Goal: Transaction & Acquisition: Purchase product/service

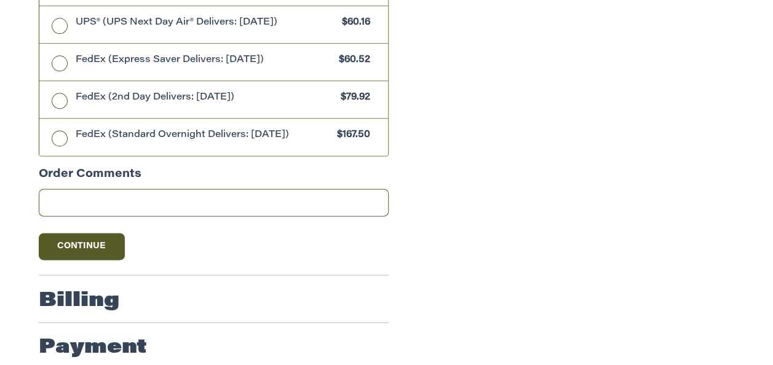
scroll to position [761, 0]
click at [102, 233] on button "Continue" at bounding box center [82, 246] width 86 height 27
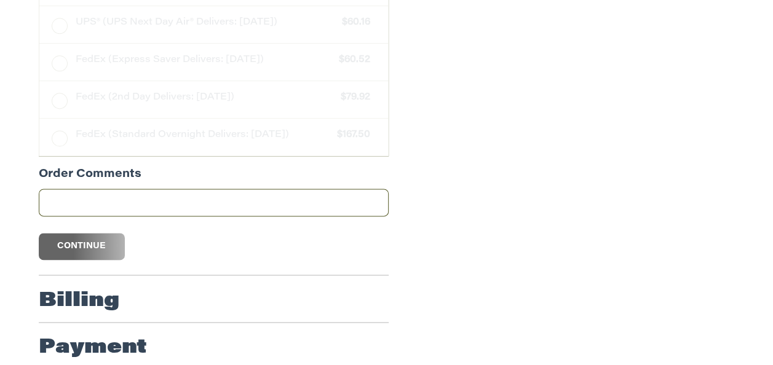
scroll to position [306, 0]
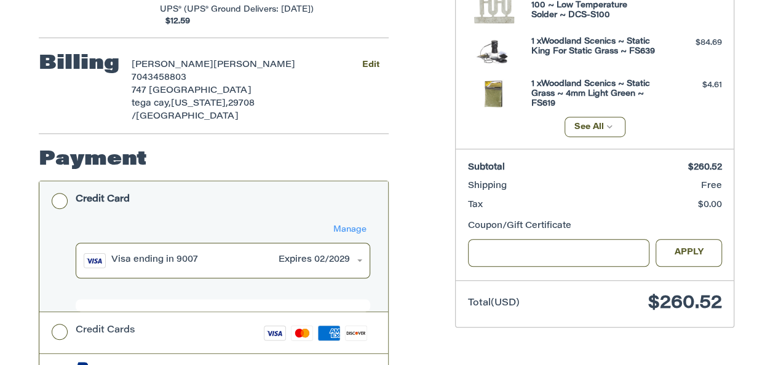
click at [370, 223] on button "Manage" at bounding box center [349, 230] width 41 height 14
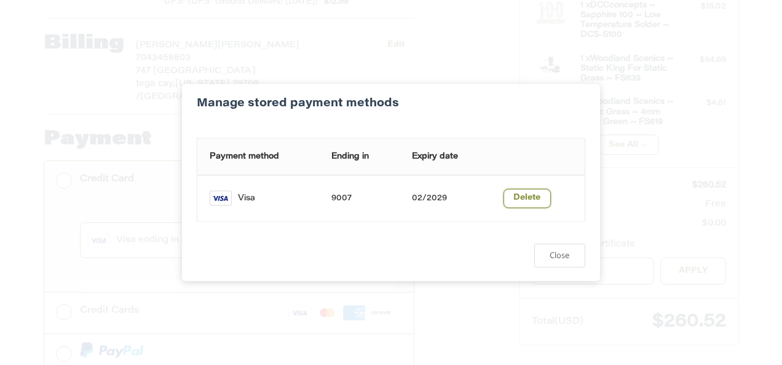
click at [524, 200] on button "Delete" at bounding box center [526, 198] width 47 height 19
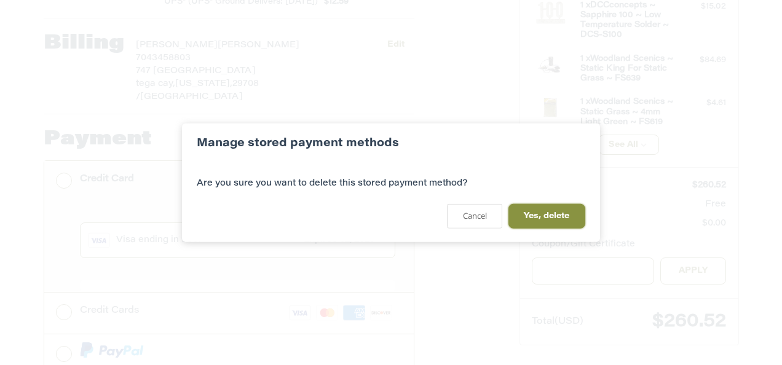
click at [542, 213] on button "Yes, delete" at bounding box center [546, 216] width 77 height 24
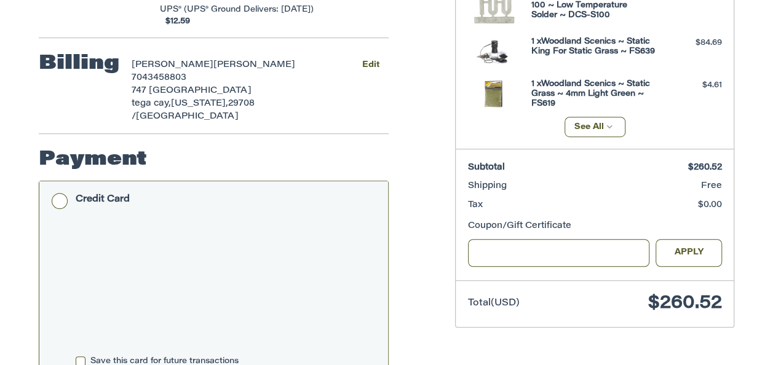
click at [436, 283] on ol "Customer [EMAIL_ADDRESS][DOMAIN_NAME] Sign Out Shipping [PERSON_NAME] 704345880…" at bounding box center [238, 264] width 398 height 829
click at [82, 357] on label "Save this card for future transactions" at bounding box center [223, 362] width 295 height 10
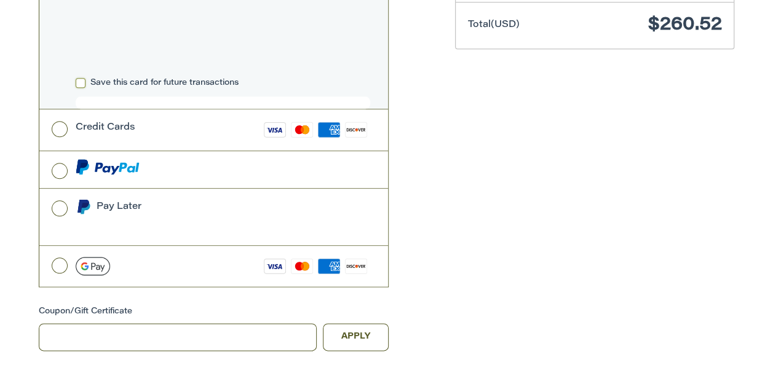
scroll to position [609, 0]
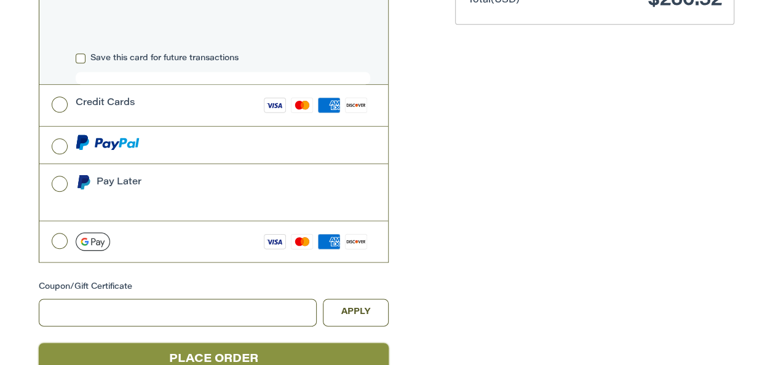
click at [255, 343] on button "Place Order" at bounding box center [214, 360] width 350 height 34
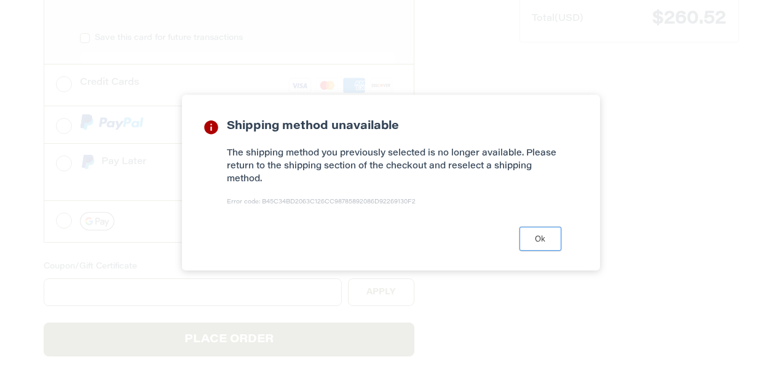
click at [548, 242] on button "Ok" at bounding box center [540, 239] width 42 height 24
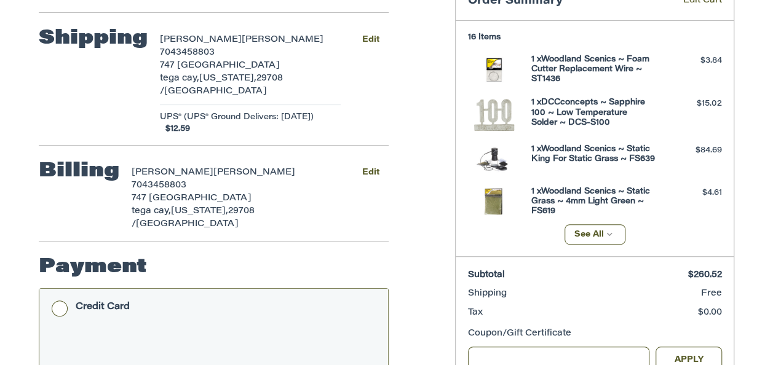
scroll to position [191, 0]
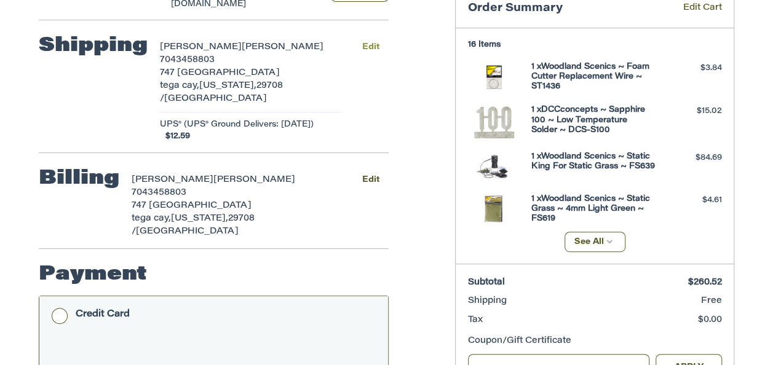
click at [388, 38] on button "Edit" at bounding box center [370, 47] width 36 height 18
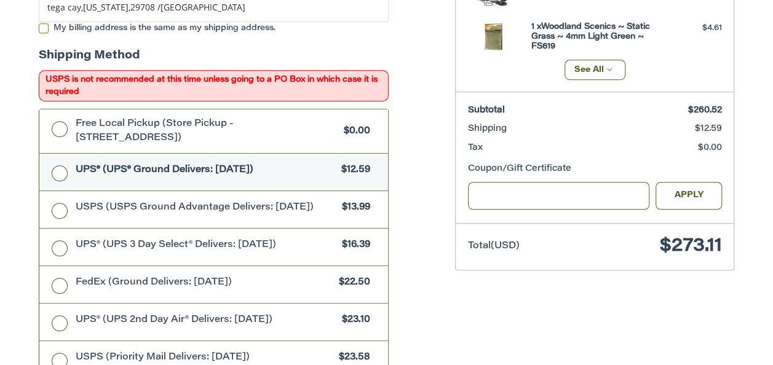
scroll to position [372, 0]
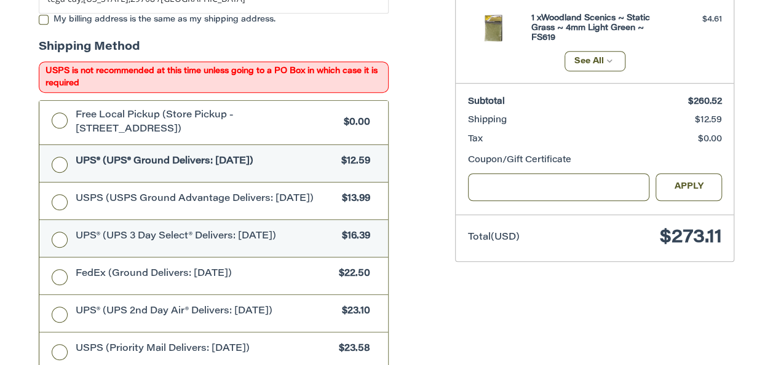
click at [60, 226] on label "UPS® (UPS 3 Day Select® Delivers: [DATE]) $16.39" at bounding box center [213, 238] width 349 height 37
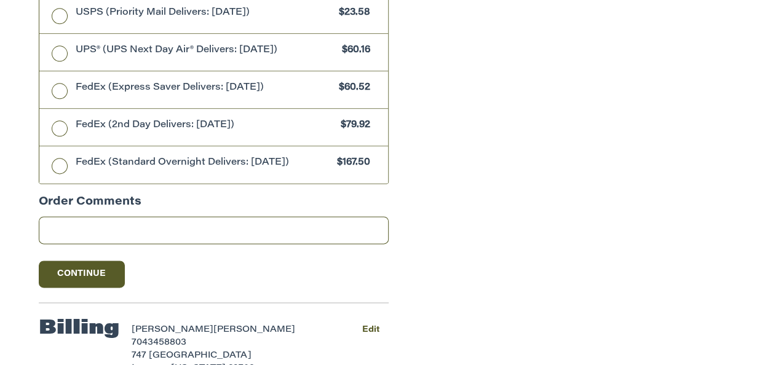
scroll to position [741, 0]
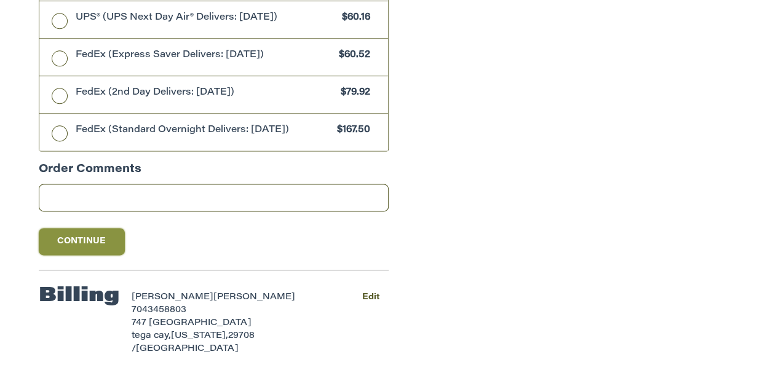
click at [114, 229] on button "Continue" at bounding box center [82, 241] width 86 height 27
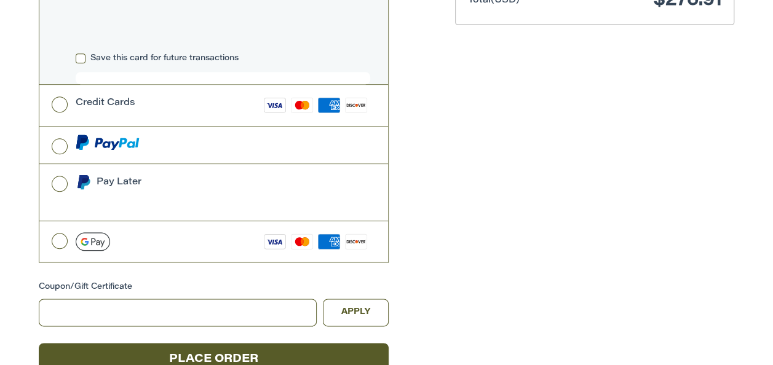
scroll to position [621, 0]
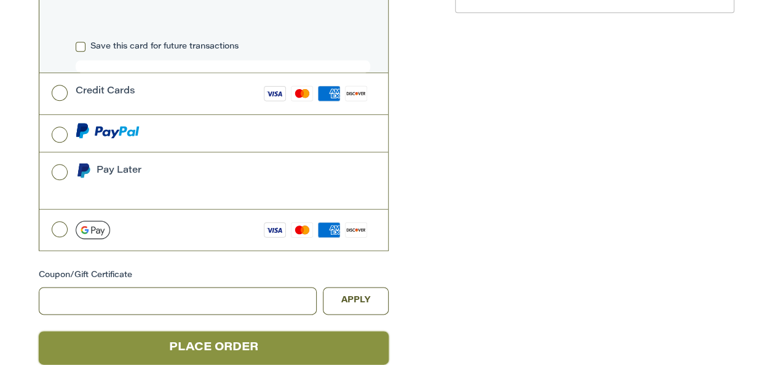
click at [245, 331] on button "Place Order" at bounding box center [214, 348] width 350 height 34
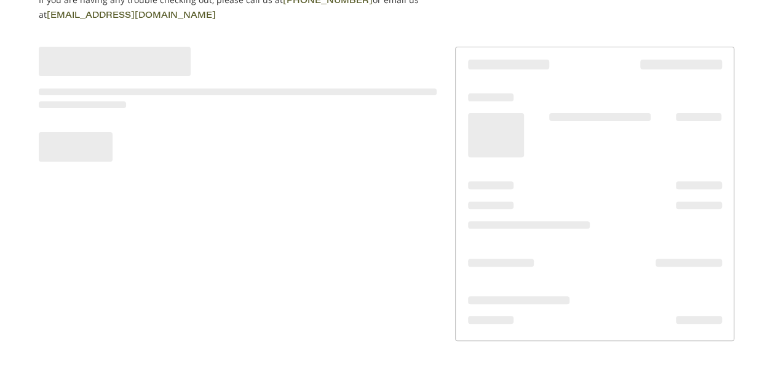
scroll to position [129, 0]
